Goal: Information Seeking & Learning: Learn about a topic

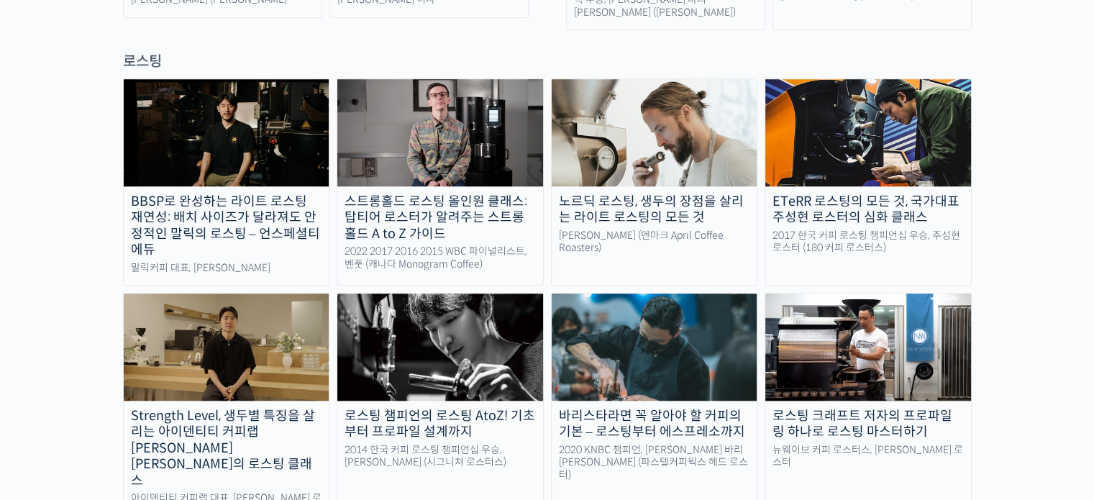
scroll to position [1223, 0]
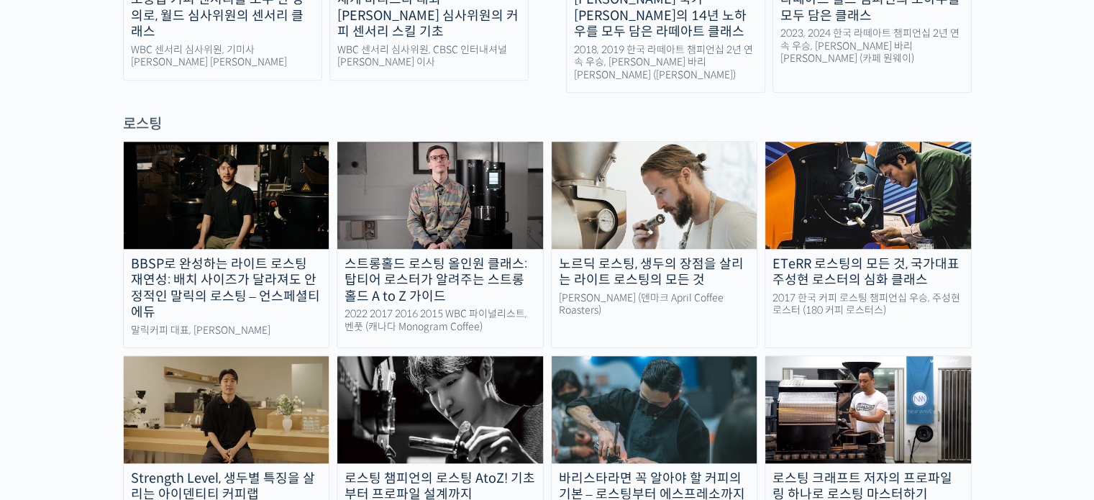
click at [227, 256] on div "BBSP로 완성하는 라이트 로스팅 재연성: 배치 사이즈가 달라져도 안정적인 말릭의 로스팅 – 언스페셜티 에듀" at bounding box center [227, 288] width 206 height 65
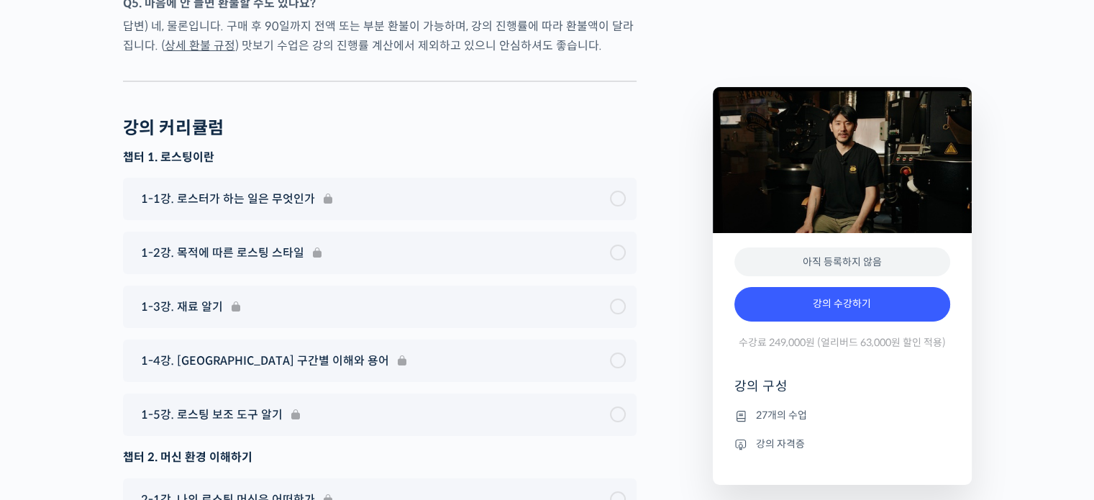
scroll to position [5053, 0]
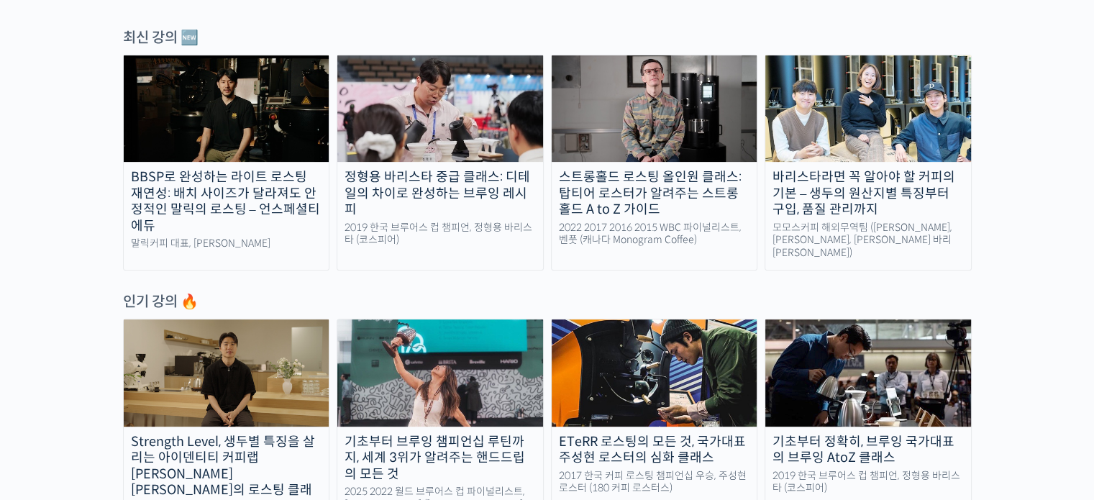
scroll to position [504, 0]
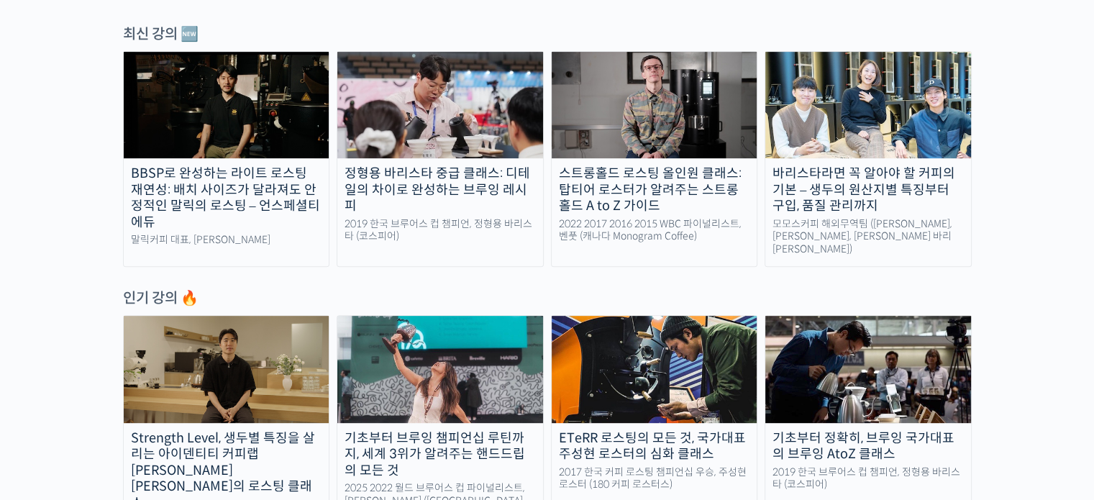
click at [451, 442] on div "기초부터 브루잉 챔피언십 루틴까지, 세계 3위가 알려주는 핸드드립의 모든 것" at bounding box center [440, 454] width 206 height 49
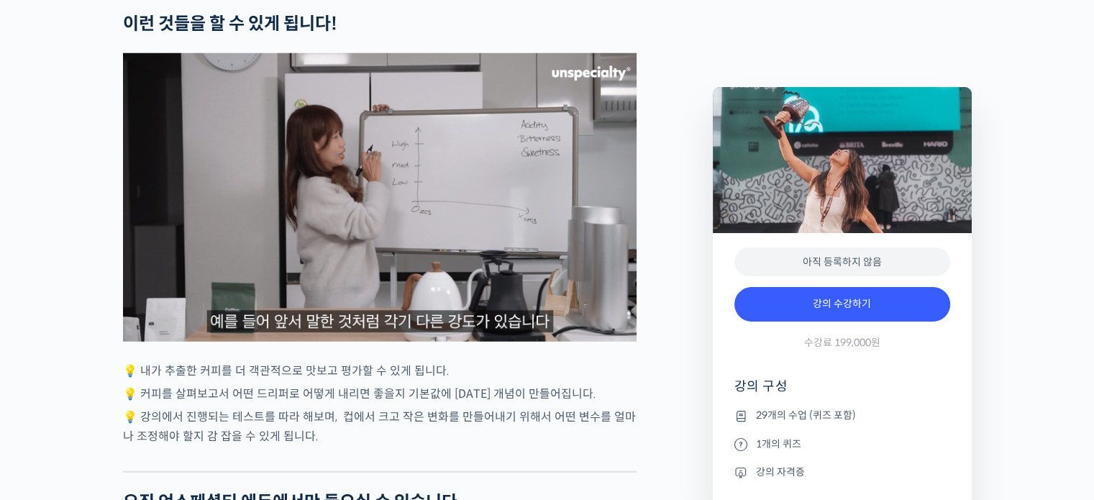
scroll to position [3758, 0]
